Goal: Task Accomplishment & Management: Manage account settings

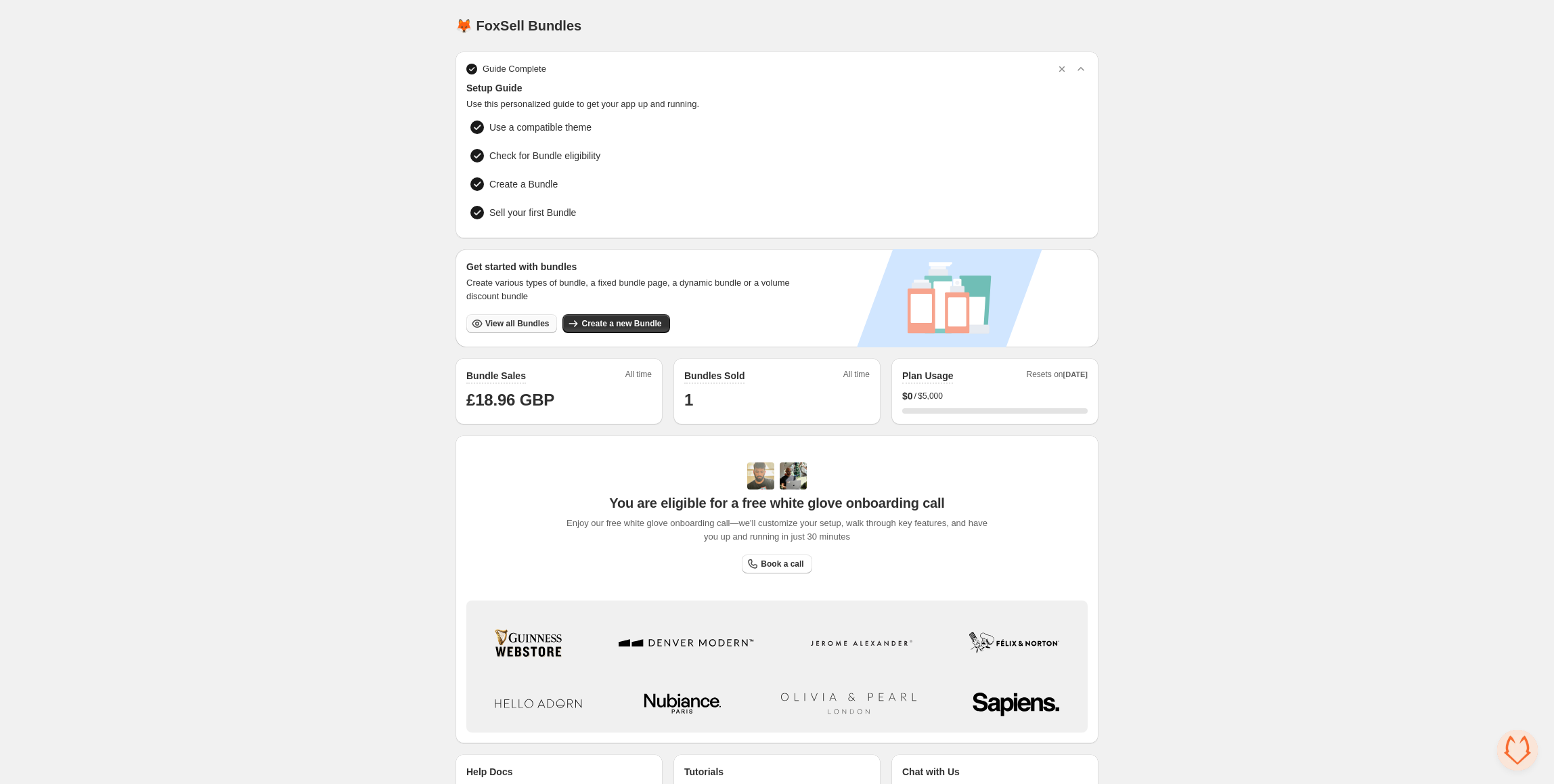
click at [507, 320] on span "View all Bundles" at bounding box center [517, 323] width 63 height 11
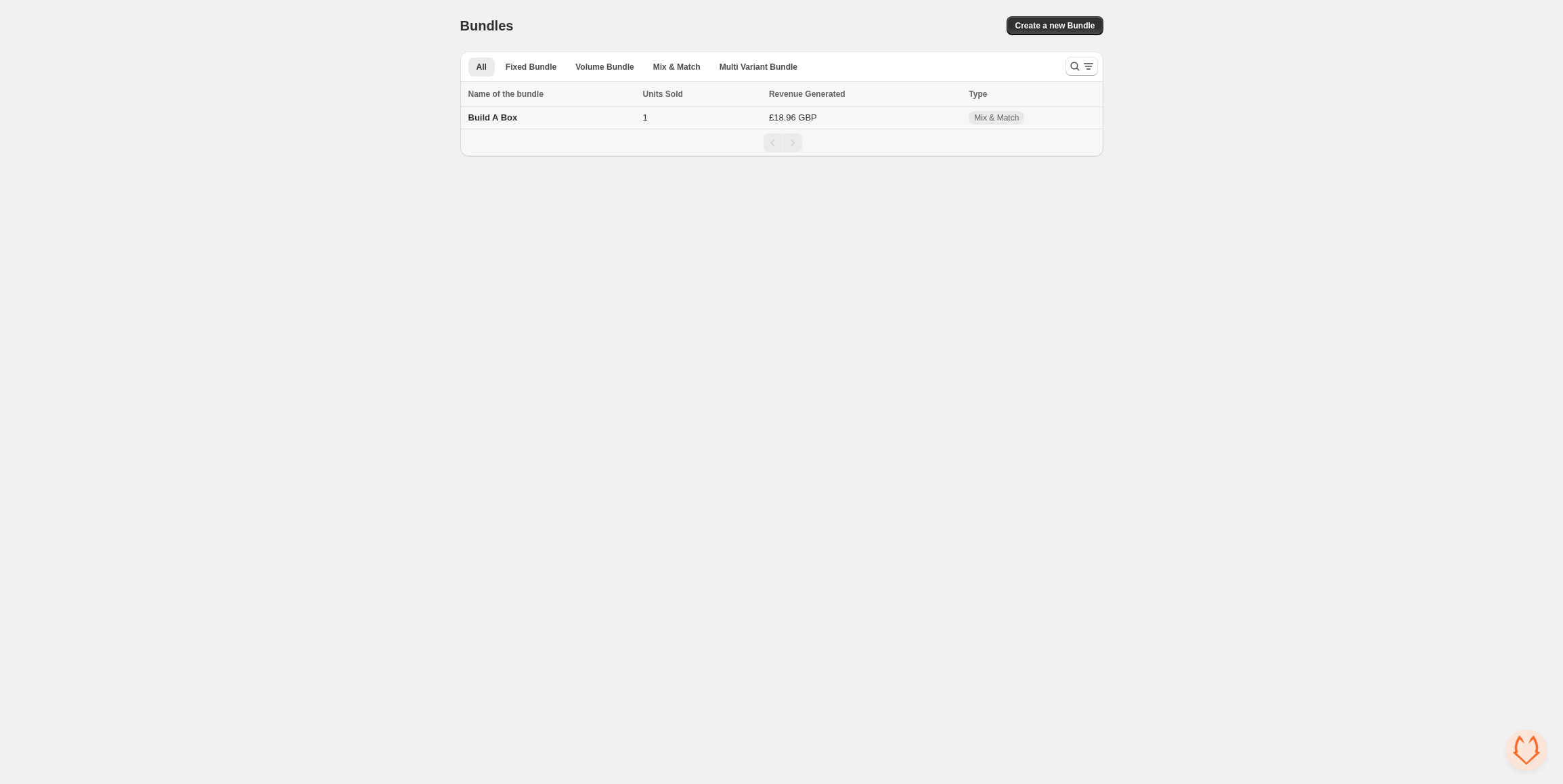
click at [535, 119] on div "Build A Box" at bounding box center [551, 117] width 167 height 13
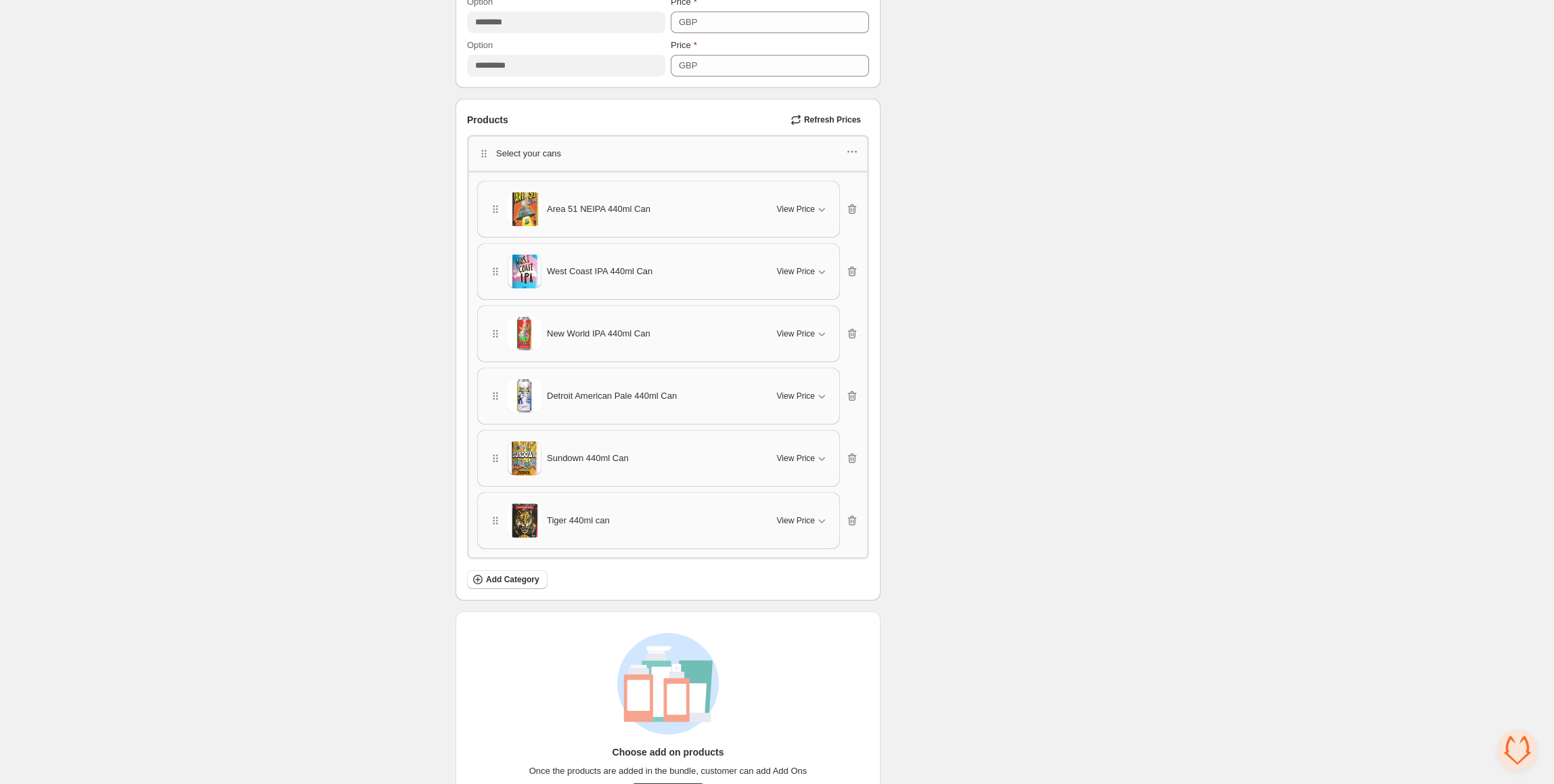
scroll to position [716, 0]
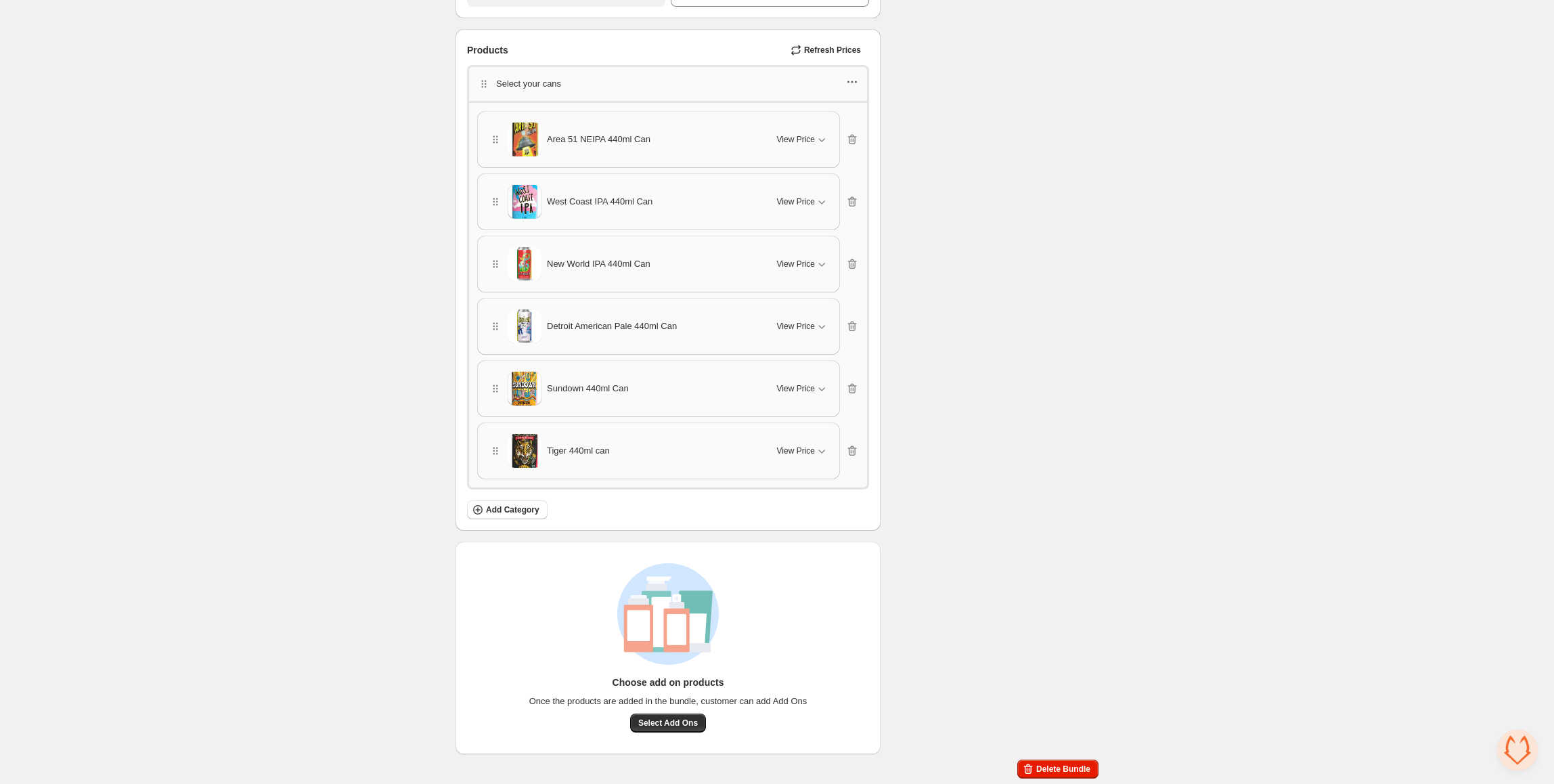
click at [856, 84] on icon "button" at bounding box center [852, 82] width 13 height 13
click at [876, 128] on span "Edit products" at bounding box center [860, 132] width 73 height 13
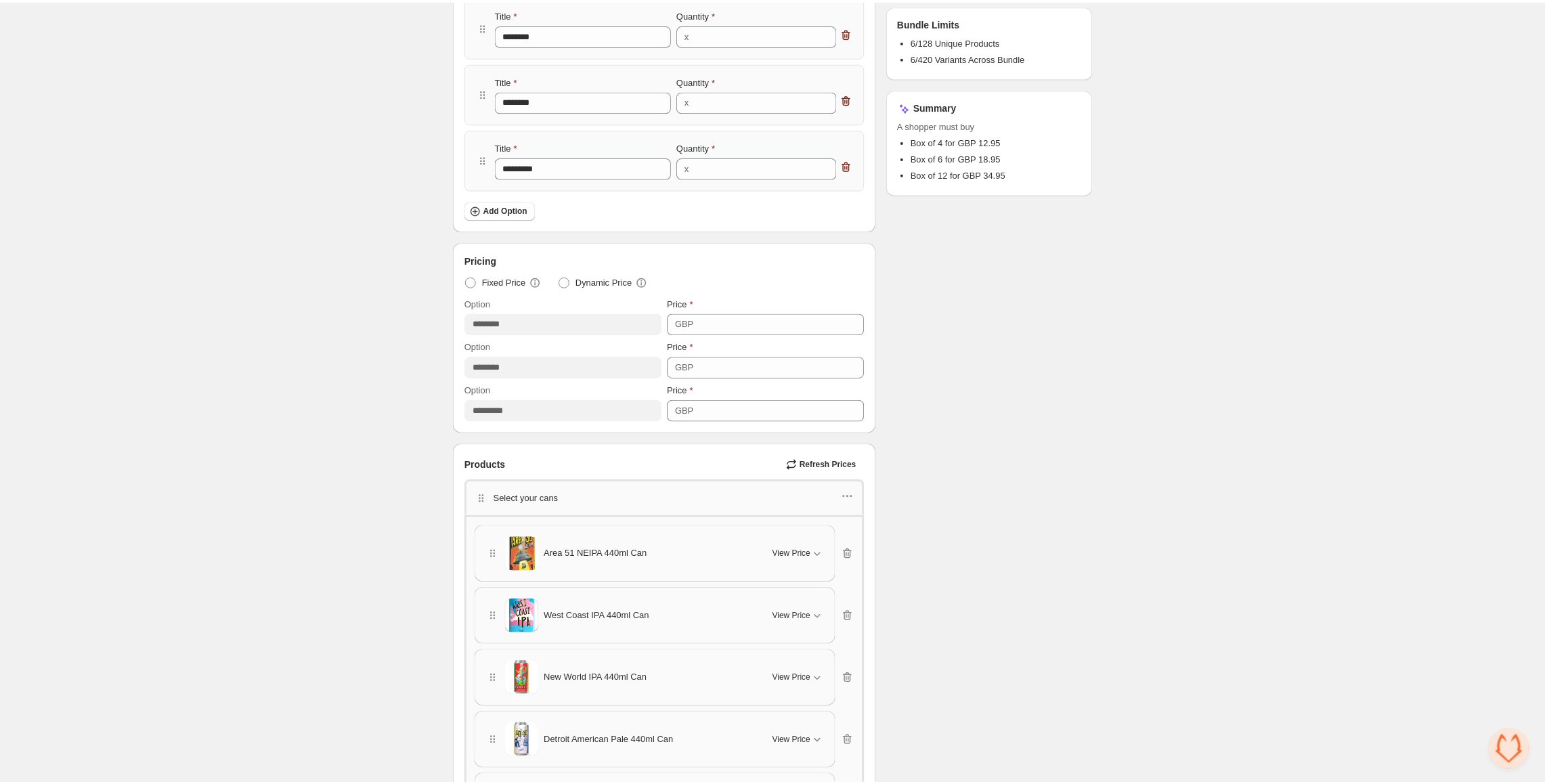
scroll to position [264, 0]
